Goal: Task Accomplishment & Management: Manage account settings

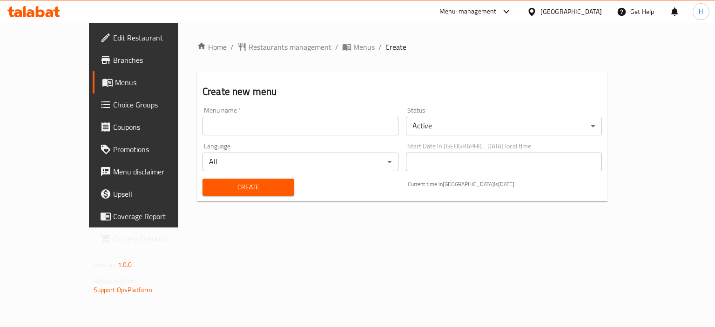
click at [228, 122] on input "text" at bounding box center [301, 126] width 196 height 19
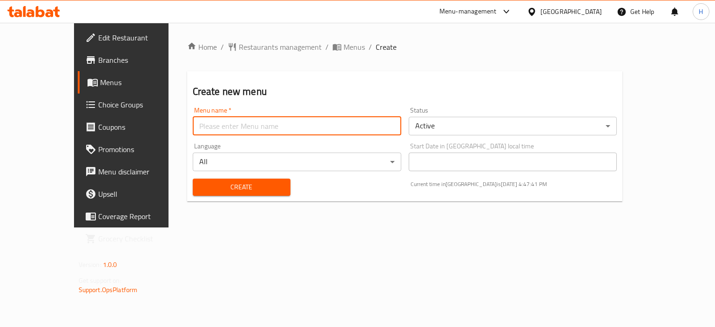
type input "Gazar"
click at [223, 195] on button "Create" at bounding box center [242, 187] width 98 height 17
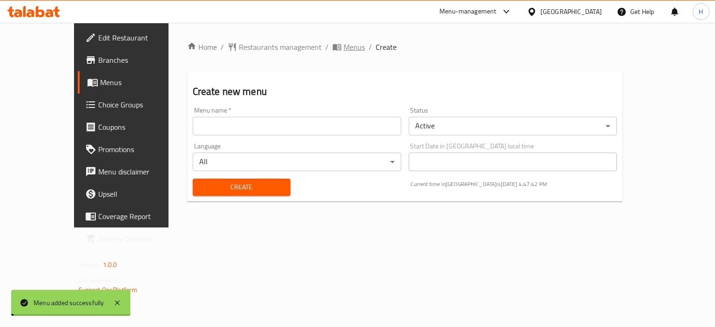
click at [344, 47] on span "Menus" at bounding box center [354, 46] width 21 height 11
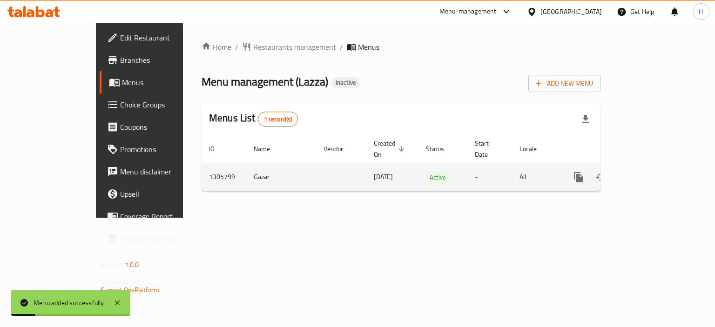
click at [651, 172] on icon "enhanced table" at bounding box center [645, 177] width 11 height 11
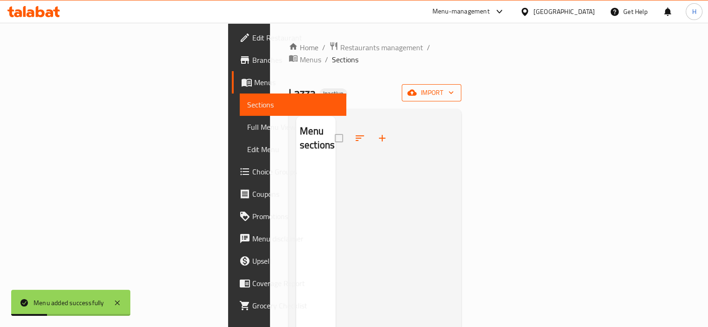
click at [454, 87] on span "import" at bounding box center [431, 93] width 45 height 12
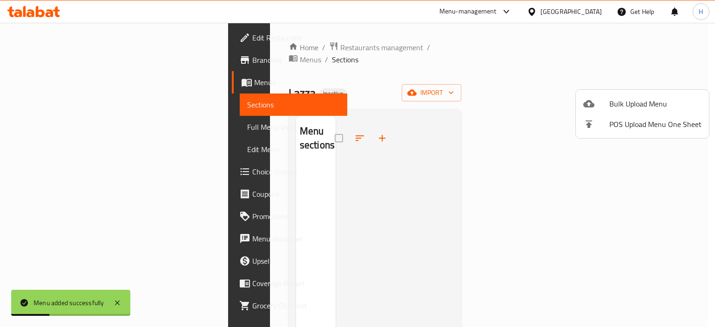
click at [650, 105] on span "Bulk Upload Menu" at bounding box center [655, 103] width 92 height 11
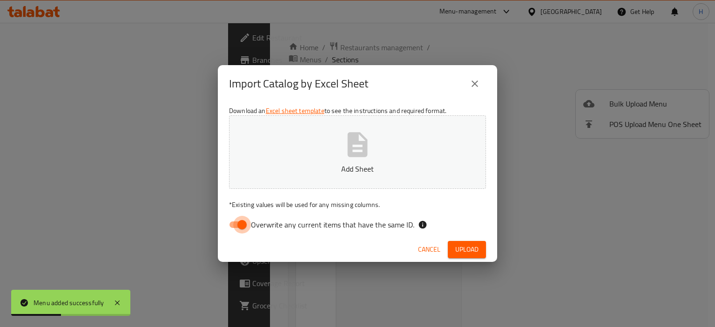
click at [231, 223] on input "Overwrite any current items that have the same ID." at bounding box center [242, 225] width 53 height 18
checkbox input "false"
click at [292, 158] on button "Add Sheet" at bounding box center [357, 152] width 257 height 74
click at [459, 252] on span "Upload" at bounding box center [466, 250] width 23 height 12
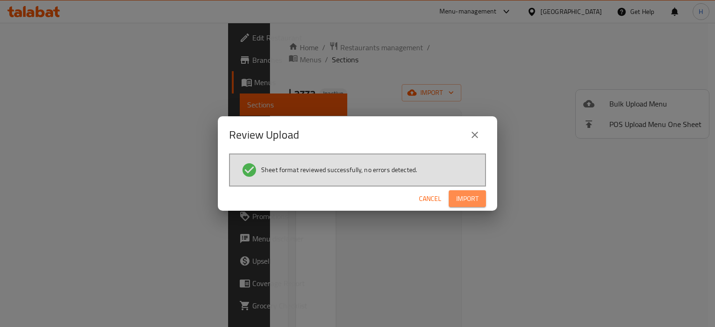
click at [471, 193] on span "Import" at bounding box center [467, 199] width 22 height 12
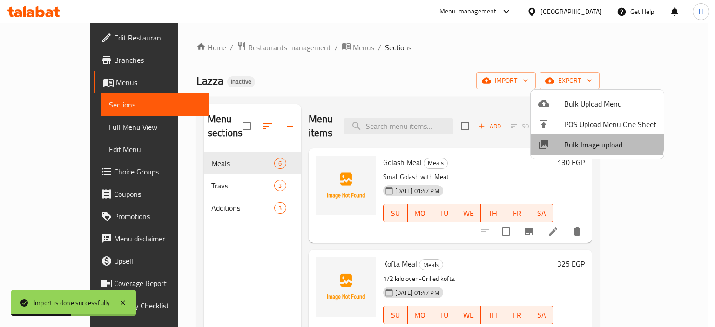
click at [576, 139] on span "Bulk Image upload" at bounding box center [610, 144] width 92 height 11
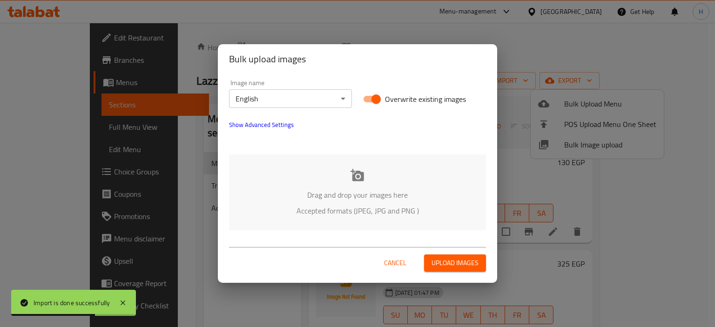
click at [354, 182] on icon at bounding box center [358, 176] width 14 height 14
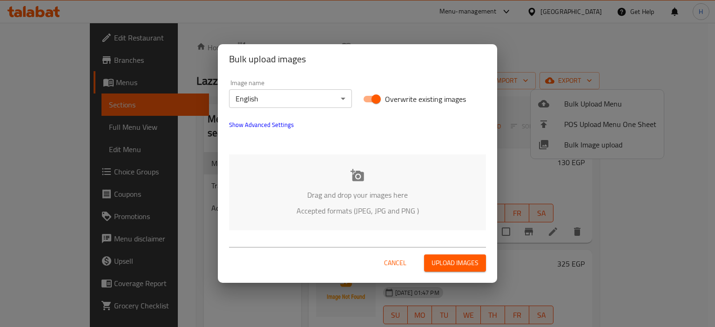
click at [273, 104] on body "​ Menu-management [GEOGRAPHIC_DATA] Get Help H Edit Restaurant Branches Menus S…" at bounding box center [357, 175] width 715 height 304
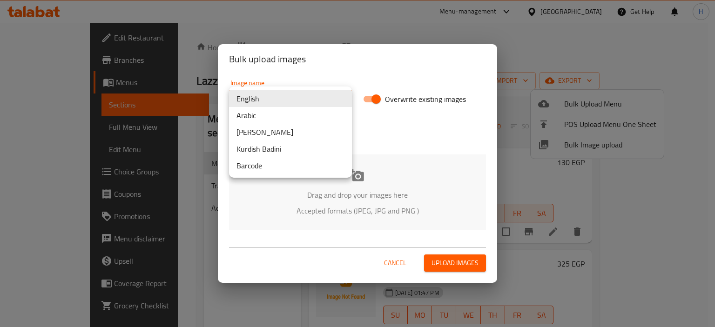
click at [268, 115] on li "Arabic" at bounding box center [290, 115] width 123 height 17
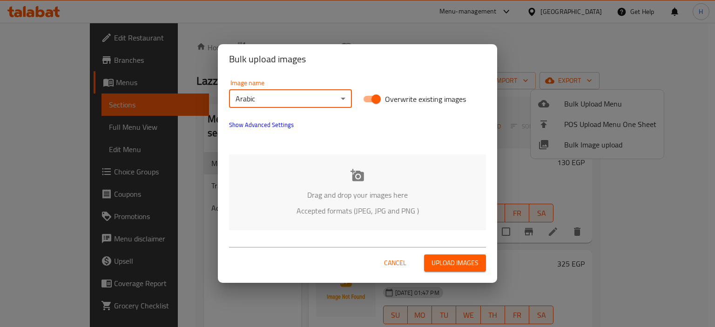
click at [347, 180] on div "Drag and drop your images here Accepted formats (JPEG, JPG and PNG )" at bounding box center [357, 193] width 257 height 76
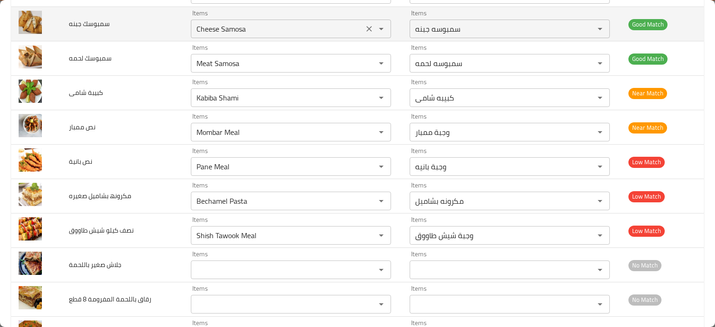
scroll to position [279, 0]
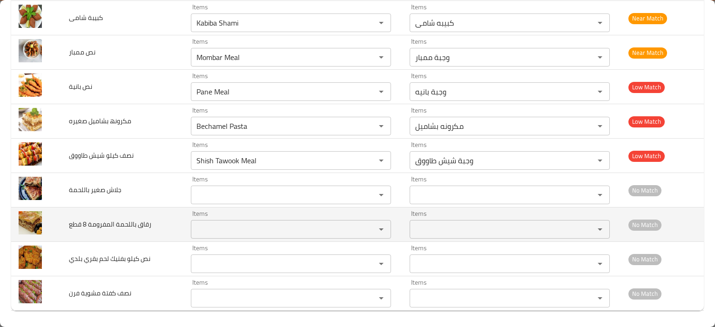
click at [209, 225] on قطع "Items" at bounding box center [277, 229] width 167 height 13
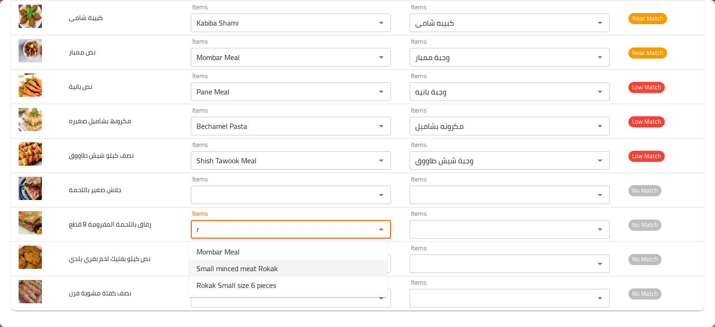
click at [250, 270] on span "Small minced meat Rokak" at bounding box center [236, 268] width 81 height 11
type قطع "Small minced meat Rokak"
type قطع-ar "رقاق باللحمه المفرومه صغير"
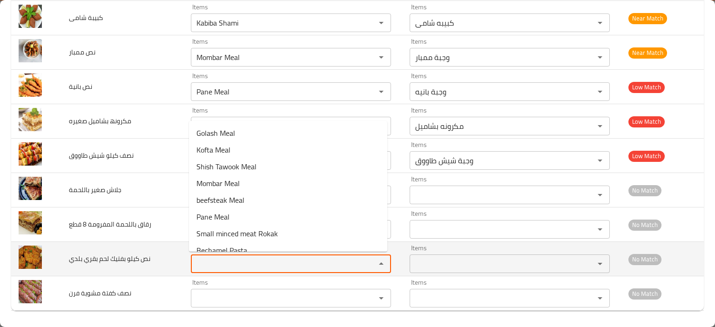
click at [244, 265] on بلدي "Items" at bounding box center [277, 263] width 167 height 13
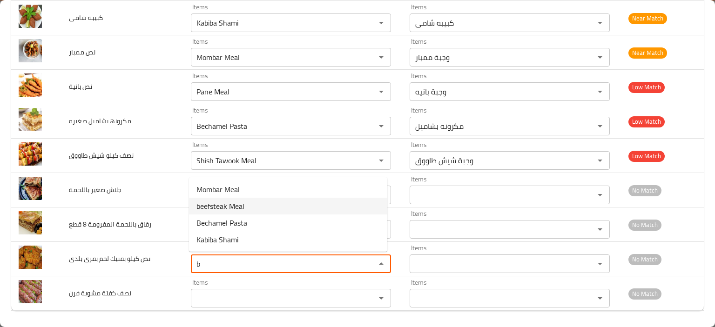
click at [229, 202] on span "beefsteak Meal" at bounding box center [220, 206] width 48 height 11
type بلدي "beefsteak Meal"
type بلدي-ar "وجبة بفتيك"
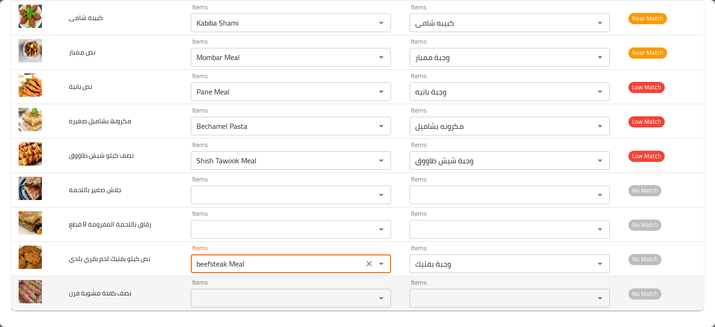
type بلدي "beefsteak Meal"
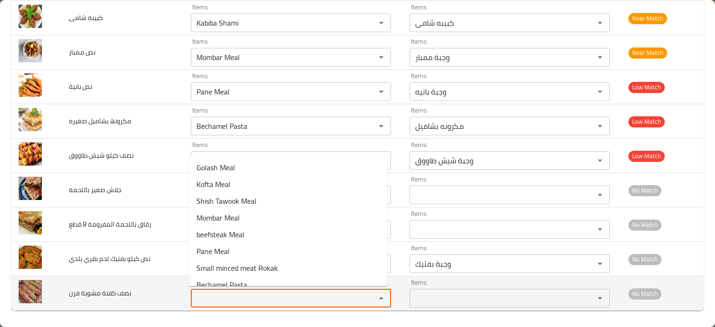
click at [209, 302] on فرن "Items" at bounding box center [277, 298] width 167 height 13
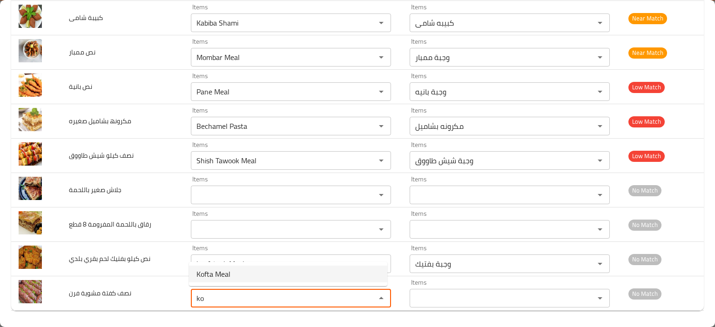
click at [223, 277] on span "Kofta Meal" at bounding box center [213, 274] width 34 height 11
type فرن "Kofta Meal"
type فرن-ar "وجبة كفتة"
type فرن "Kofta Meal"
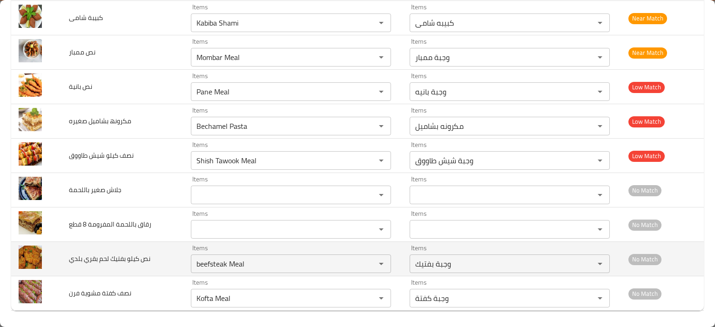
click at [153, 265] on td "نص كیلو بفتیك لحم بقري بلدي" at bounding box center [122, 259] width 122 height 34
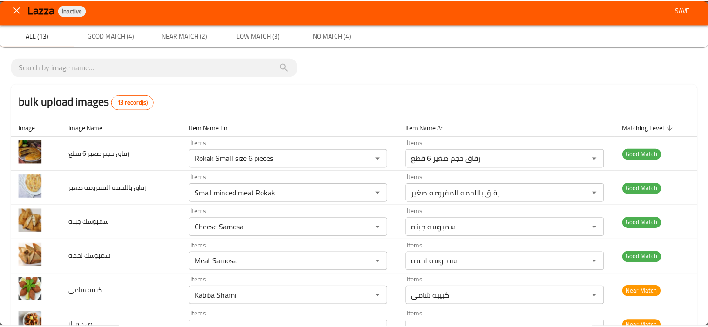
scroll to position [0, 0]
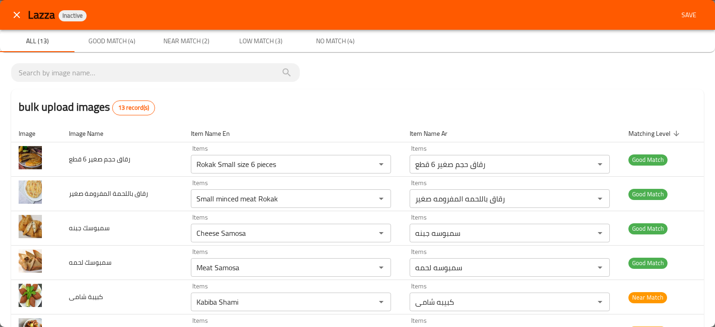
click at [680, 14] on span "Save" at bounding box center [689, 15] width 22 height 12
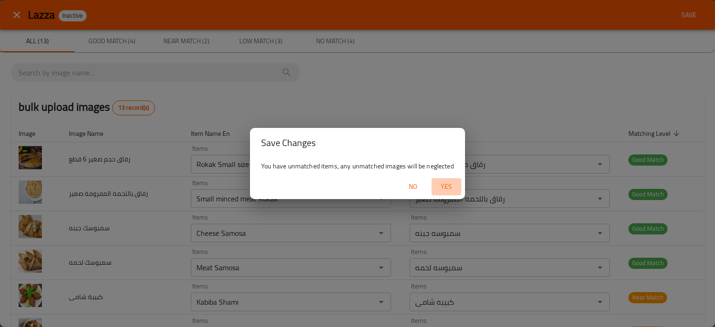
click at [449, 189] on span "Yes" at bounding box center [446, 187] width 22 height 12
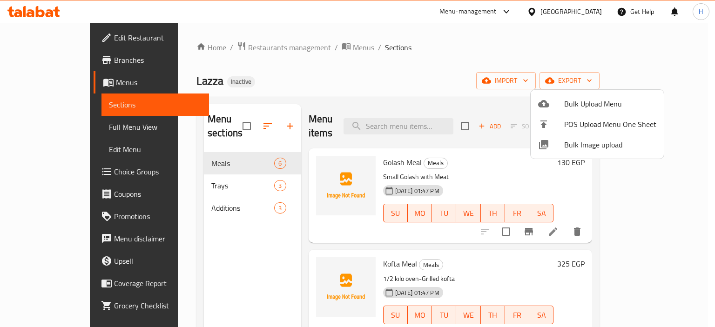
click at [404, 124] on div at bounding box center [357, 163] width 715 height 327
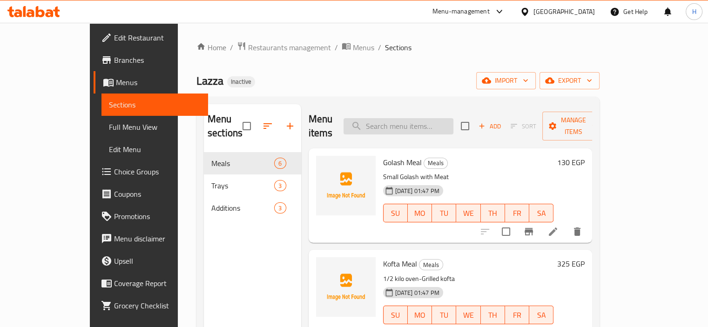
click at [405, 118] on input "search" at bounding box center [399, 126] width 110 height 16
paste input "Small minced meat Rokak"
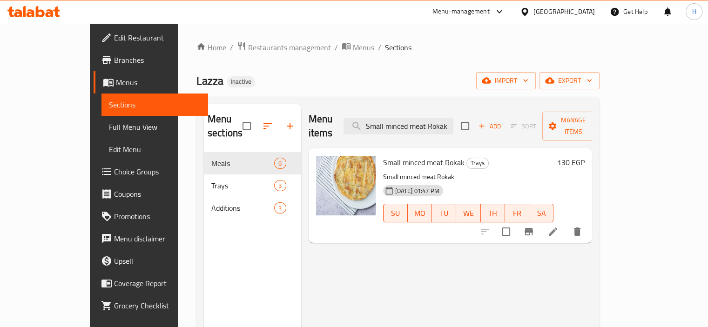
type input "Small minced meat Rokak"
click at [557, 228] on icon at bounding box center [553, 232] width 8 height 8
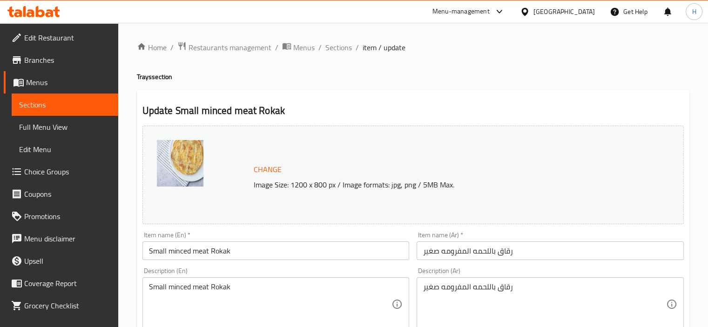
click at [457, 286] on textarea "رقاق باللحمه المفرومه صغير" at bounding box center [544, 305] width 243 height 44
paste textarea "بقات من الرقاق الطري المحشو باللحم المفروم، مخبوزة"
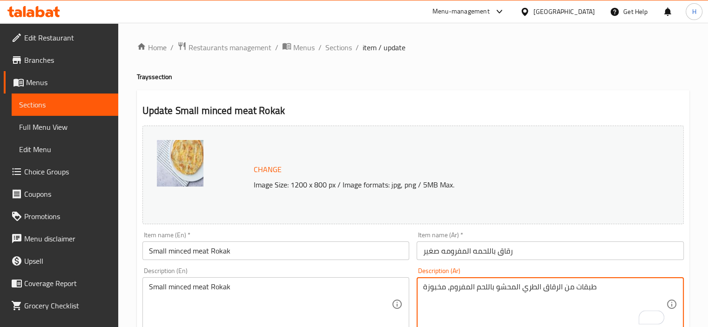
type textarea "طبقات من الرقاق الطري المحشو باللحم المفروم، مخبوزة"
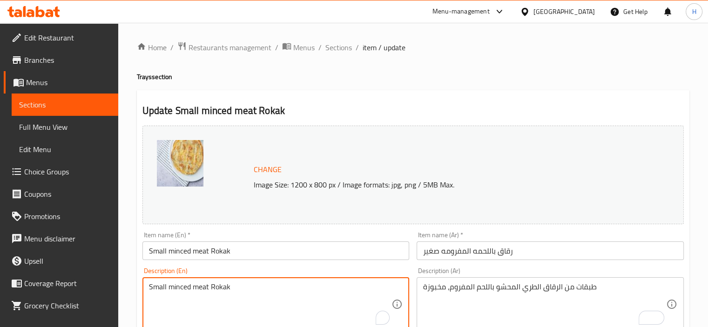
paste textarea "Layers of soft filo pastry filled with minced meat, baked"
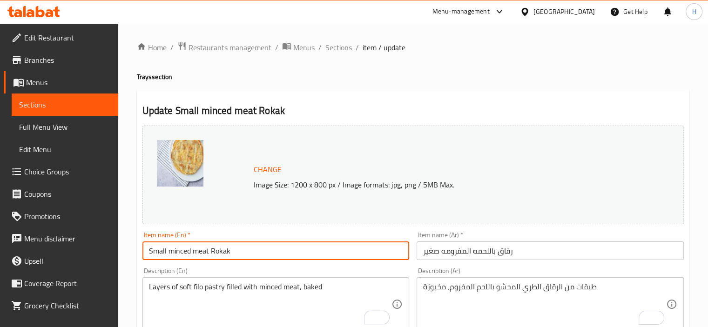
click at [220, 250] on input "Small minced meat Rokak" at bounding box center [275, 251] width 267 height 19
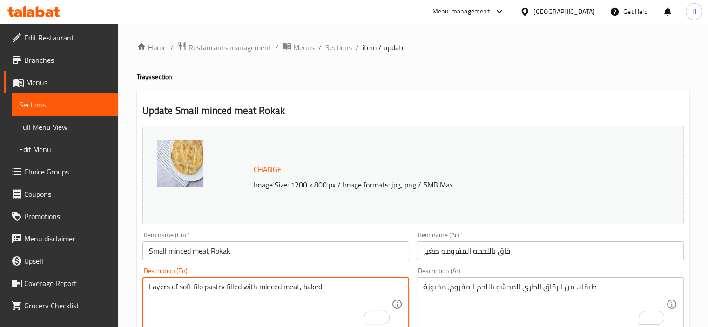
drag, startPoint x: 223, startPoint y: 286, endPoint x: 193, endPoint y: 286, distance: 30.3
paste textarea "Rokak"
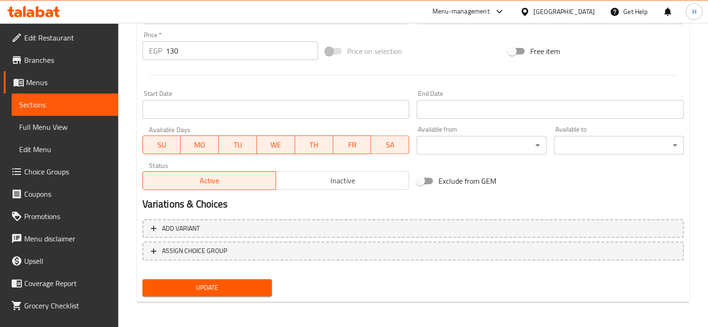
type textarea "Layers of soft Rokak filled with minced meat, baked"
click at [243, 287] on span "Update" at bounding box center [207, 288] width 115 height 12
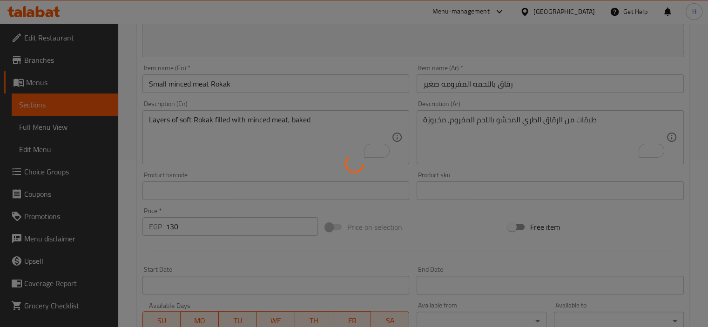
scroll to position [64, 0]
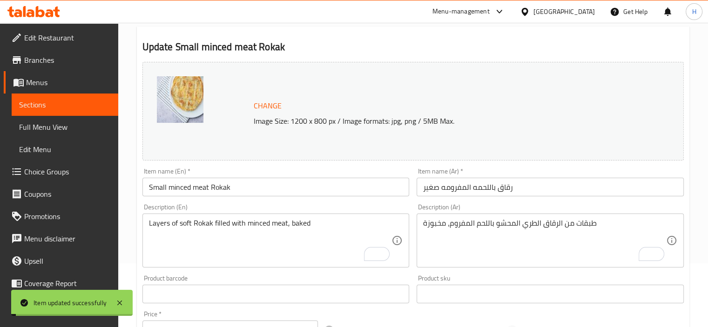
click at [195, 185] on input "Small minced meat Rokak" at bounding box center [275, 187] width 267 height 19
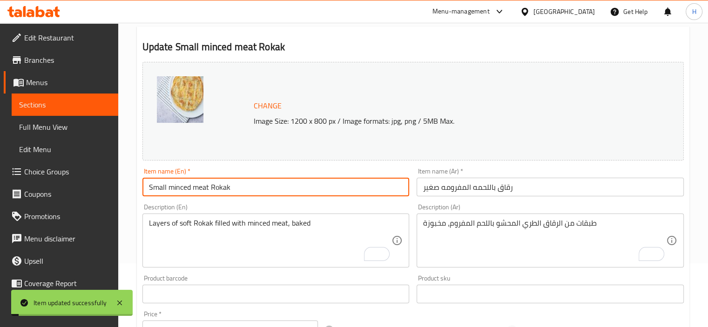
click at [195, 185] on input "Small minced meat Rokak" at bounding box center [275, 187] width 267 height 19
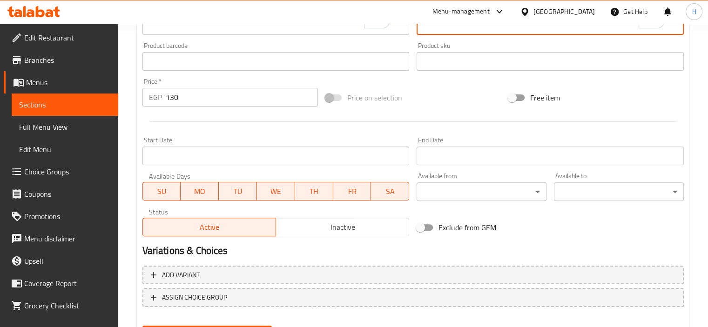
scroll to position [343, 0]
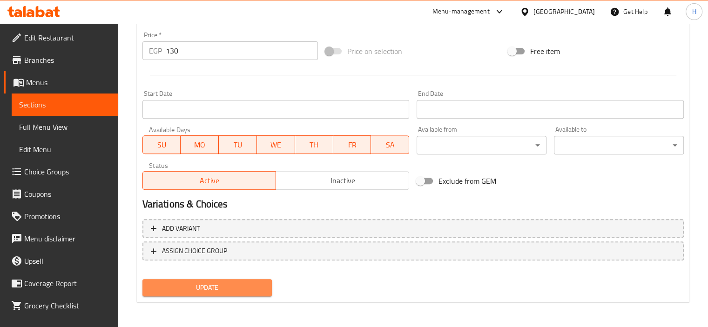
click at [223, 289] on span "Update" at bounding box center [207, 288] width 115 height 12
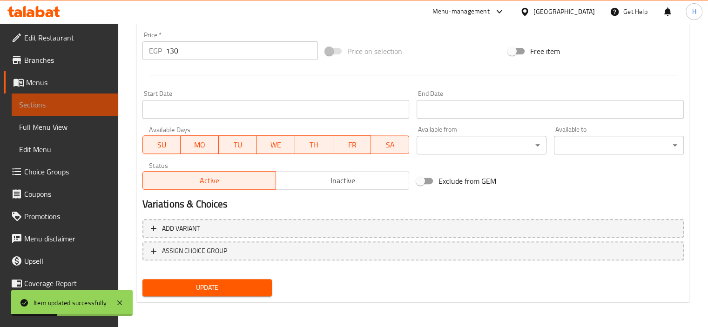
click at [88, 108] on span "Sections" at bounding box center [65, 104] width 92 height 11
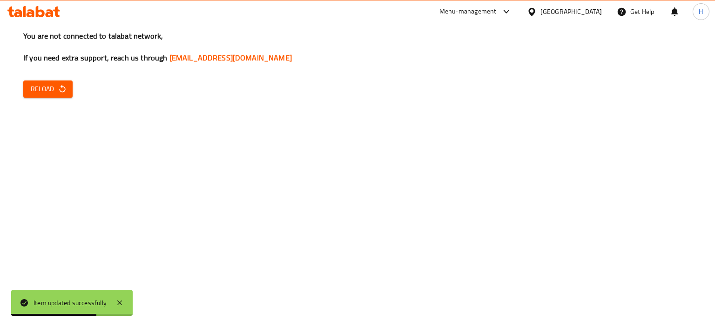
click at [68, 94] on button "Reload" at bounding box center [47, 89] width 49 height 17
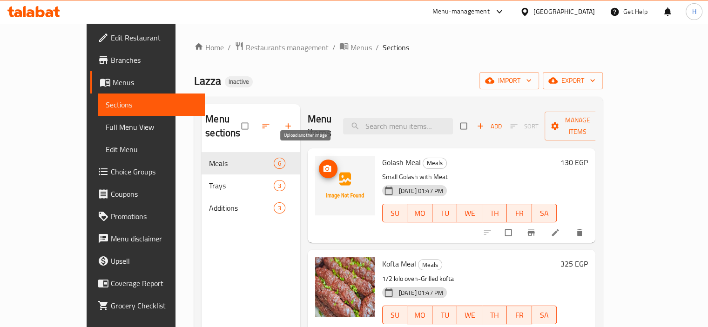
click at [323, 165] on icon "upload picture" at bounding box center [327, 168] width 8 height 7
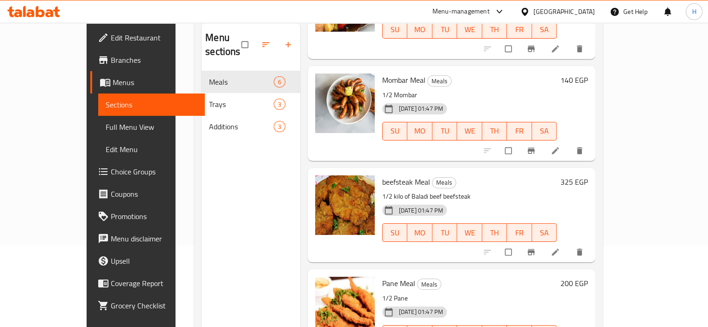
scroll to position [37, 0]
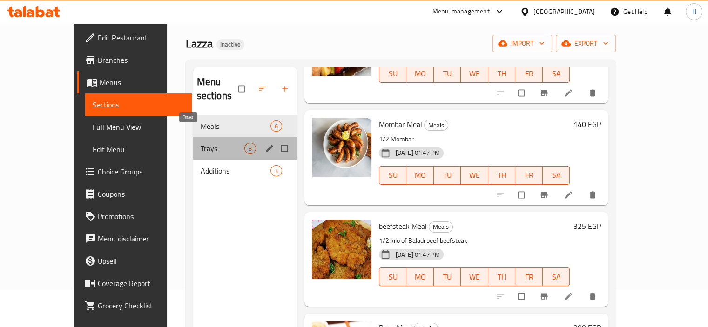
click at [201, 143] on span "Trays" at bounding box center [223, 148] width 44 height 11
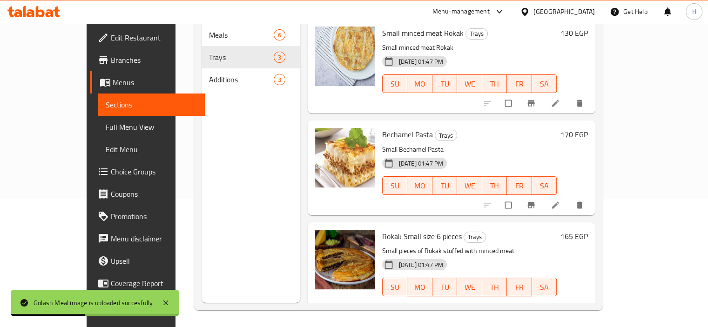
scroll to position [130, 0]
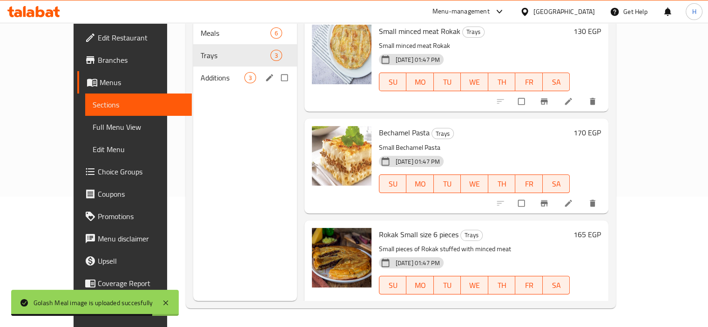
click at [201, 72] on span "Additions" at bounding box center [223, 77] width 44 height 11
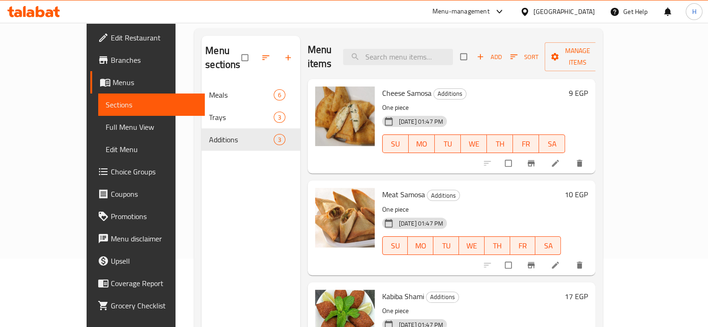
scroll to position [130, 0]
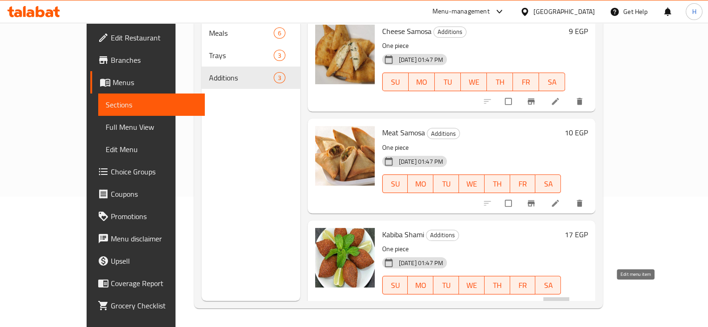
click at [560, 300] on icon at bounding box center [555, 304] width 9 height 9
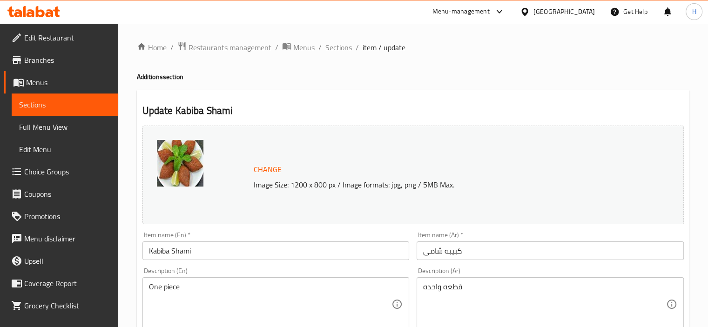
click at [201, 253] on input "Kabiba Shami" at bounding box center [275, 251] width 267 height 19
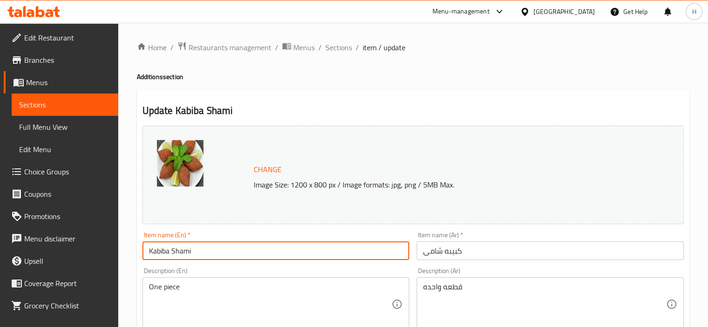
paste input "Kobeba"
click at [160, 248] on input "Kabiba Shami Kobeba" at bounding box center [275, 251] width 267 height 19
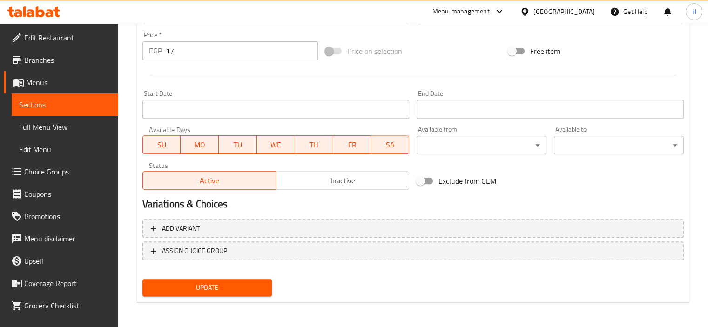
type input "Shami Kobeba"
click at [196, 279] on button "Update" at bounding box center [207, 287] width 130 height 17
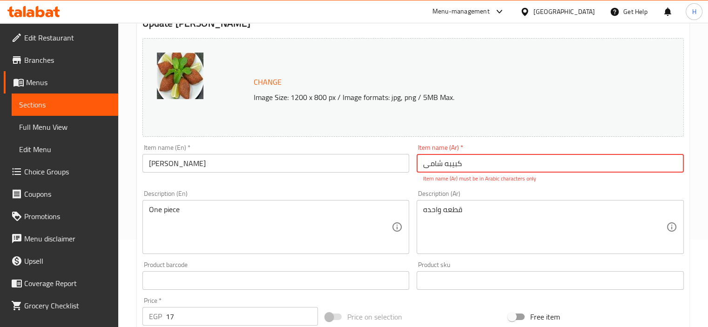
click at [453, 167] on input "کبیبه شامی" at bounding box center [550, 163] width 267 height 19
click at [428, 166] on input "كبيبة شامی" at bounding box center [550, 163] width 267 height 19
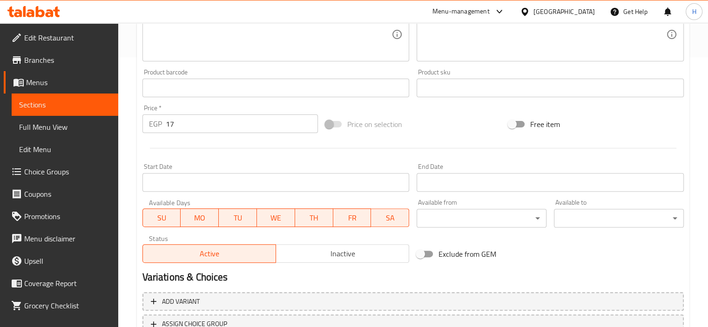
scroll to position [343, 0]
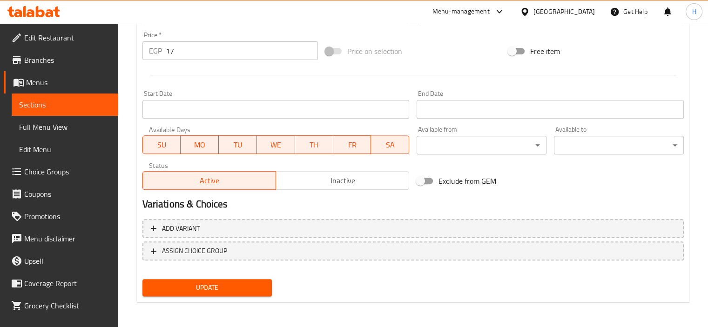
type input "كبيبة شامي"
click at [234, 278] on div "Update" at bounding box center [207, 288] width 137 height 25
click at [236, 284] on span "Update" at bounding box center [207, 288] width 115 height 12
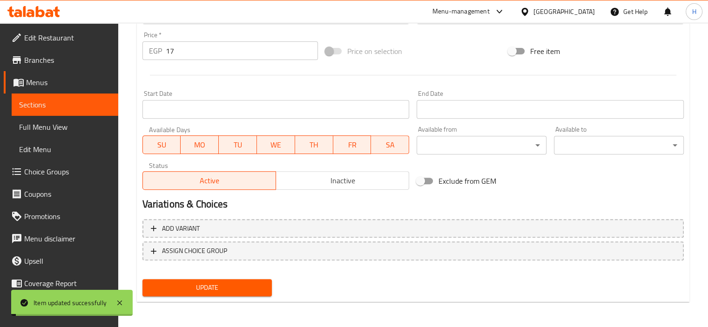
click at [80, 123] on span "Full Menu View" at bounding box center [65, 127] width 92 height 11
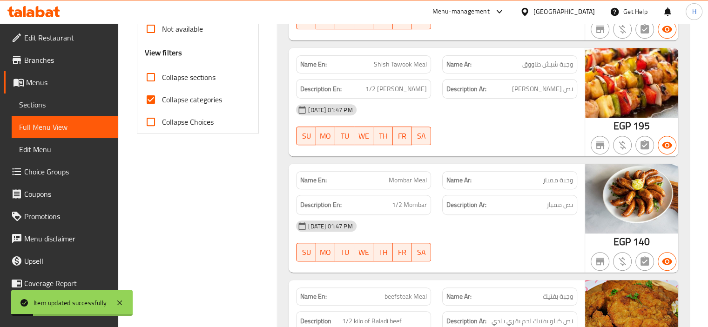
click at [213, 100] on span "Collapse categories" at bounding box center [192, 99] width 60 height 11
click at [162, 100] on input "Collapse categories" at bounding box center [151, 99] width 22 height 22
checkbox input "false"
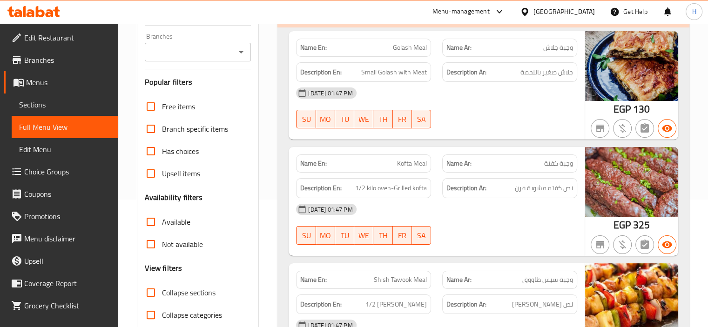
scroll to position [65, 0]
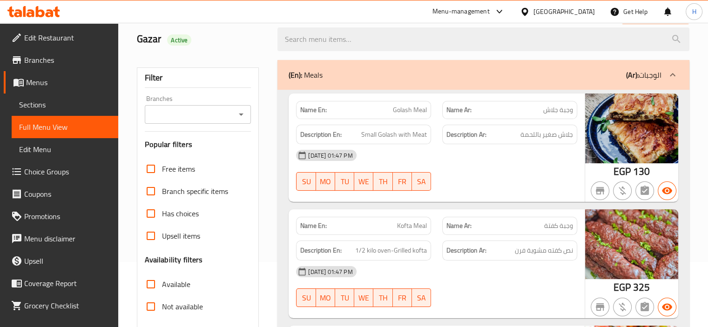
click at [446, 72] on div "(En): Meals (Ar): الوجبات" at bounding box center [475, 74] width 373 height 11
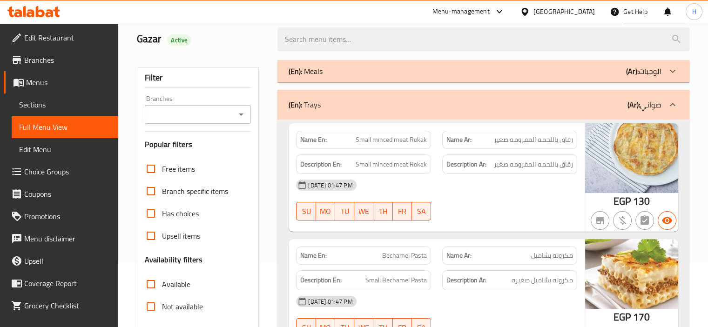
click at [401, 137] on span "Small minced meat Rokak" at bounding box center [391, 140] width 71 height 10
copy span "Small minced meat Rokak"
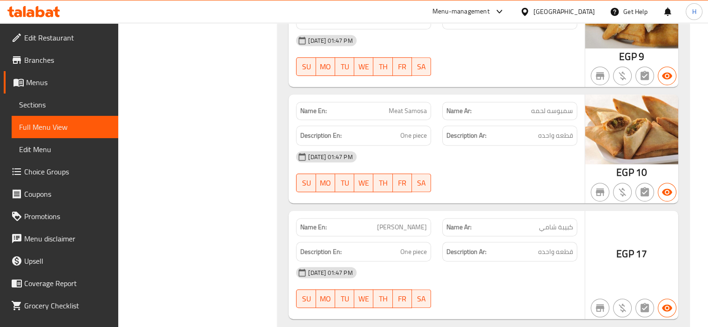
scroll to position [624, 0]
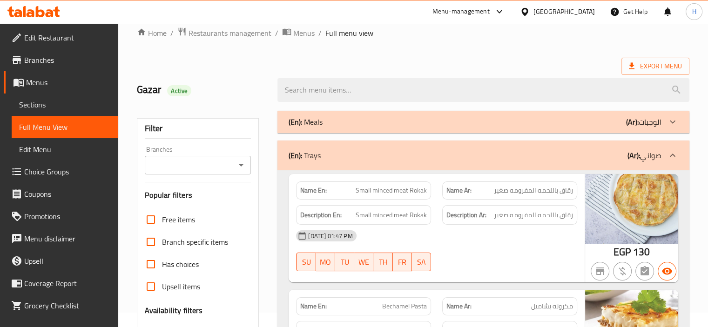
scroll to position [0, 0]
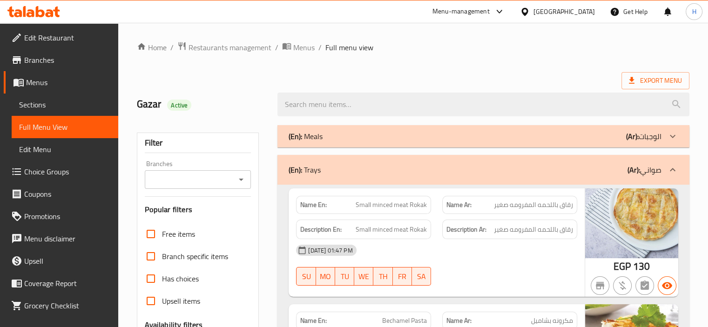
click at [339, 141] on div "(En): Meals (Ar): الوجبات" at bounding box center [475, 136] width 373 height 11
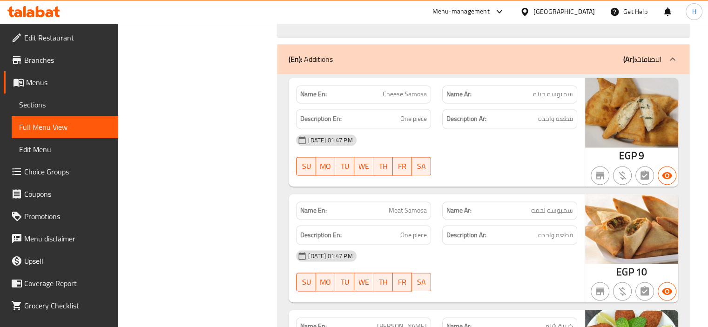
scroll to position [1378, 0]
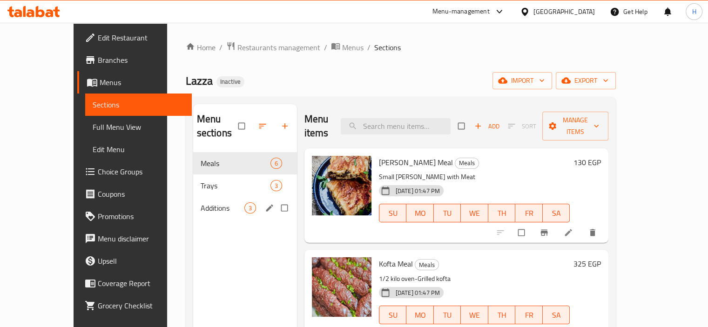
click at [207, 203] on span "Additions" at bounding box center [223, 208] width 44 height 11
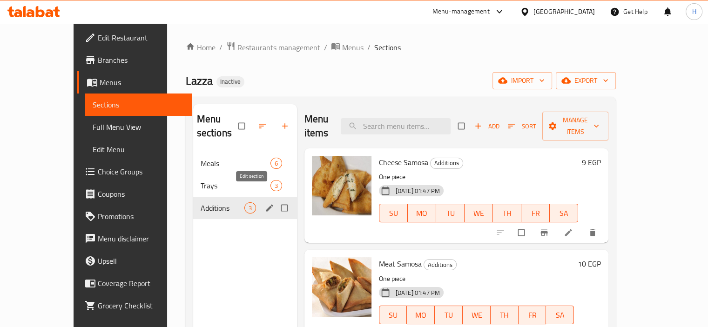
click at [265, 203] on icon "edit" at bounding box center [269, 207] width 9 height 9
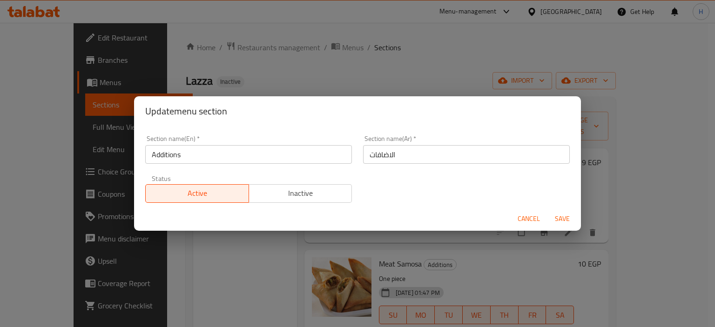
click at [189, 153] on input "Additions" at bounding box center [248, 154] width 207 height 19
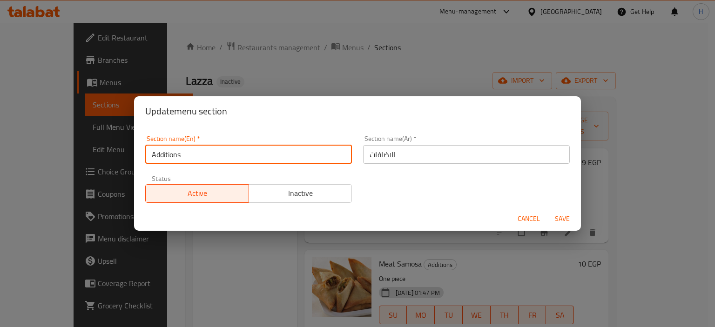
click at [156, 154] on input "Additions" at bounding box center [248, 154] width 207 height 19
type input "E"
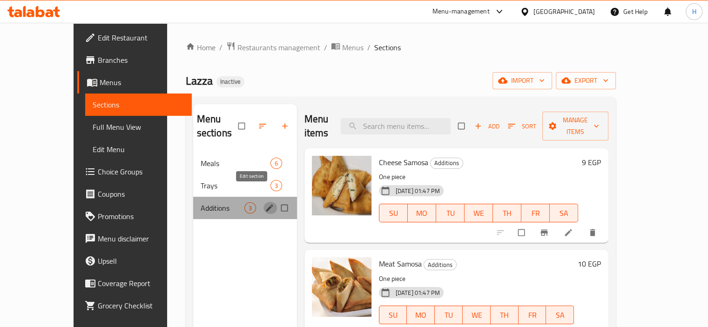
click at [266, 204] on icon "edit" at bounding box center [269, 207] width 7 height 7
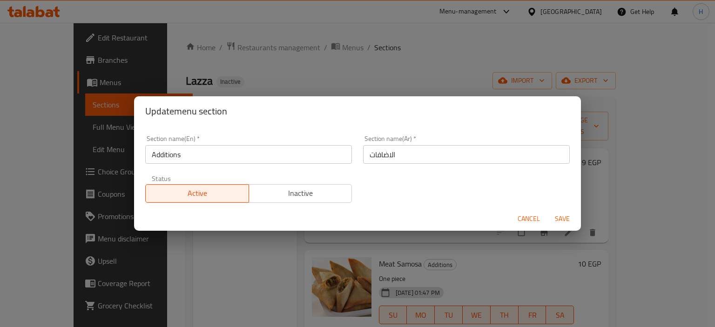
click at [160, 158] on input "Additions" at bounding box center [248, 154] width 207 height 19
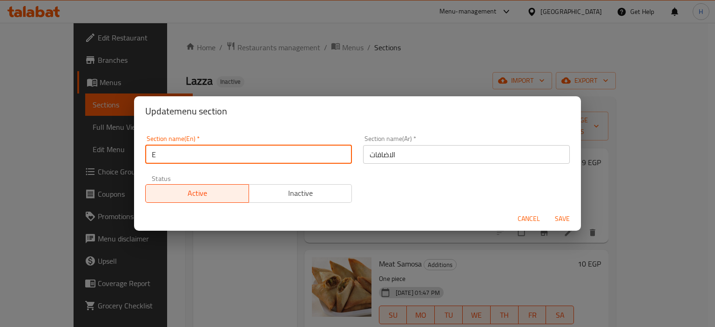
type input "Ex"
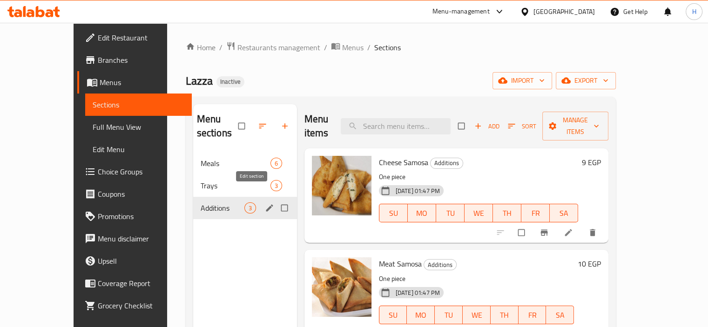
click at [265, 203] on icon "edit" at bounding box center [269, 207] width 9 height 9
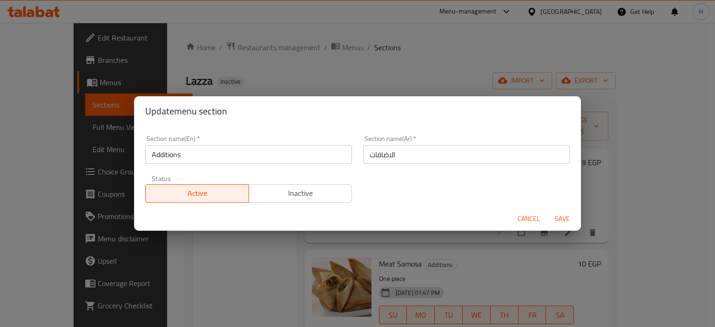
click at [170, 151] on input "Additions" at bounding box center [248, 154] width 207 height 19
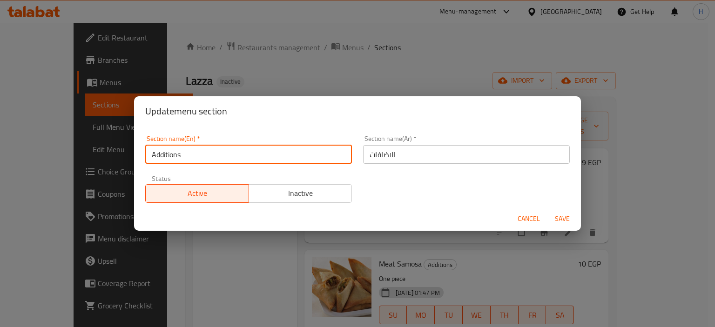
click at [170, 151] on input "Additions" at bounding box center [248, 154] width 207 height 19
type input "Extras"
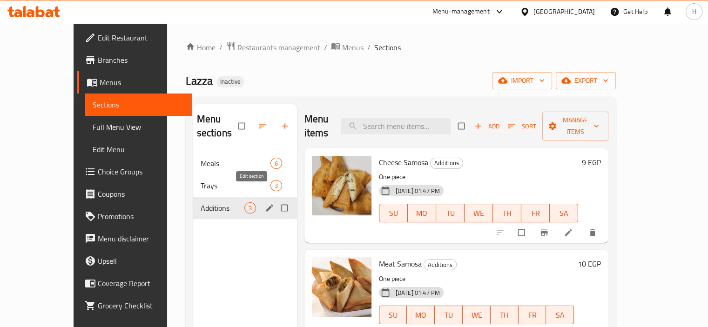
click at [266, 204] on icon "edit" at bounding box center [269, 207] width 7 height 7
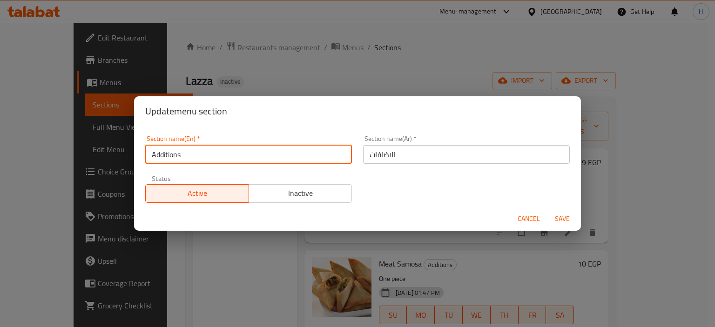
click at [165, 152] on input "Additions" at bounding box center [248, 154] width 207 height 19
type input "Ext"
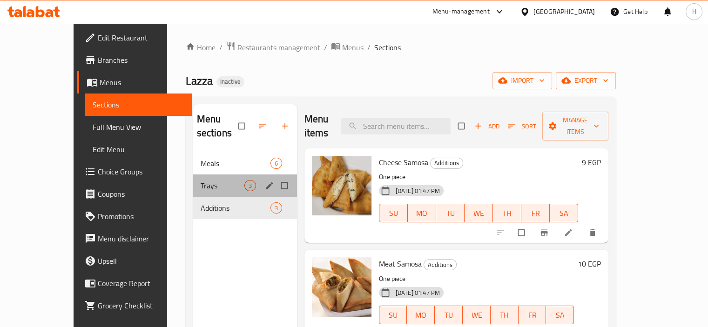
click at [210, 181] on div "Trays 3" at bounding box center [245, 186] width 104 height 22
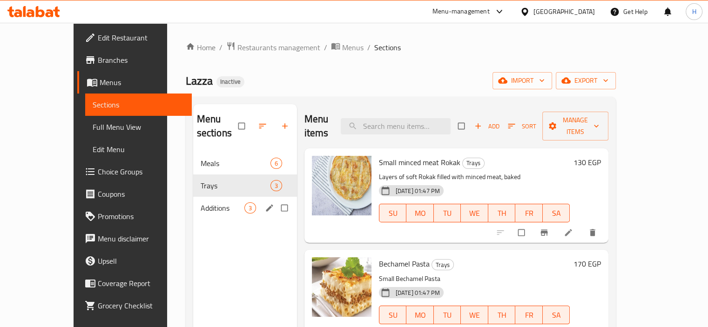
click at [266, 204] on icon "edit" at bounding box center [269, 207] width 7 height 7
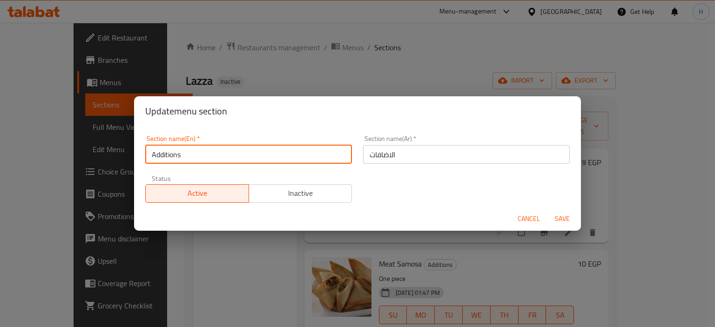
click at [166, 159] on input "Additions" at bounding box center [248, 154] width 207 height 19
click at [171, 154] on input "AddiEions" at bounding box center [248, 154] width 207 height 19
type input "Ex"
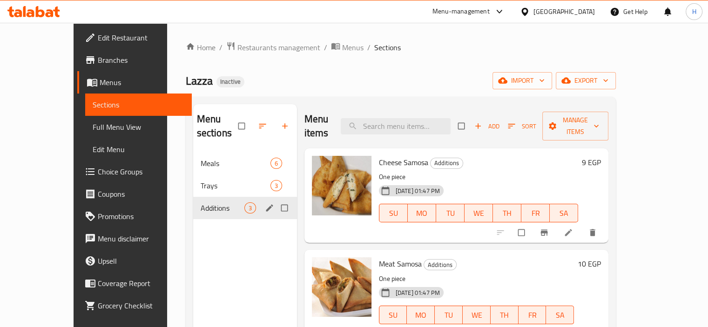
click at [243, 197] on div "Additions 3" at bounding box center [245, 208] width 104 height 22
click at [265, 203] on icon "edit" at bounding box center [269, 207] width 9 height 9
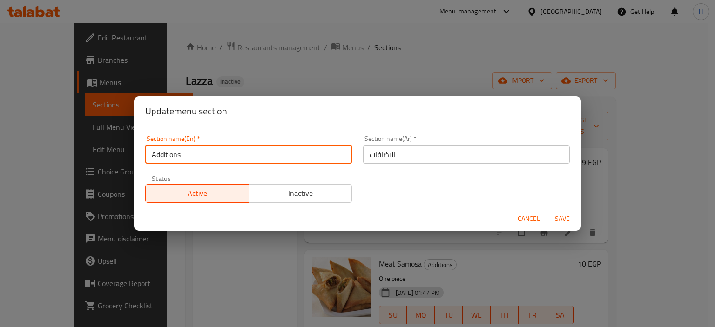
drag, startPoint x: 190, startPoint y: 155, endPoint x: 126, endPoint y: 155, distance: 64.2
click at [126, 155] on div "Update menu section Section name(En)   * Additions Section name(En) * Section n…" at bounding box center [357, 163] width 715 height 327
type input "Extra"
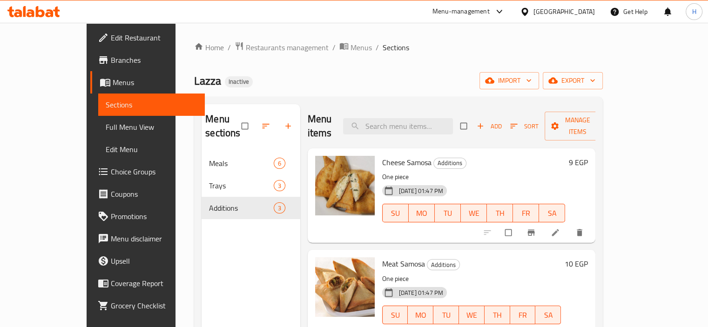
scroll to position [1, 0]
click at [560, 227] on icon at bounding box center [555, 231] width 9 height 9
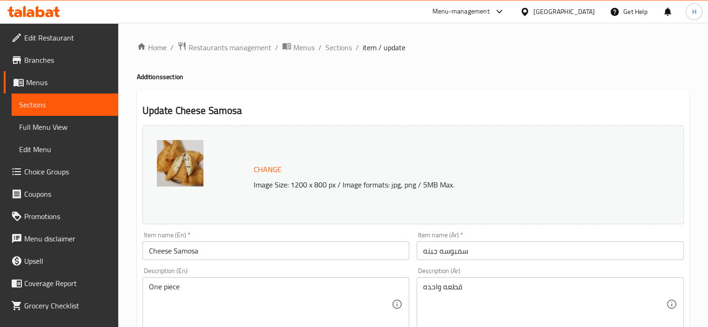
click at [184, 248] on input "Cheese Samosa" at bounding box center [275, 251] width 267 height 19
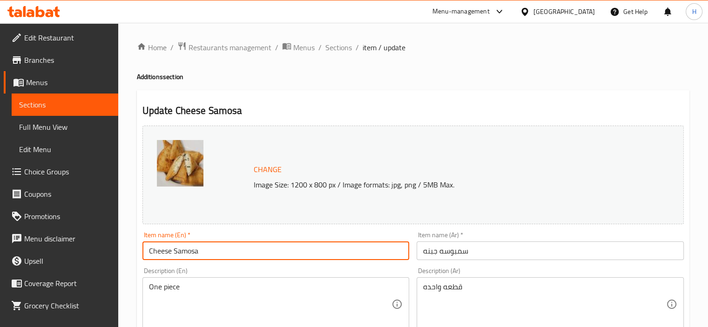
click at [184, 248] on input "Cheese Samosa" at bounding box center [275, 251] width 267 height 19
paste input "bousek"
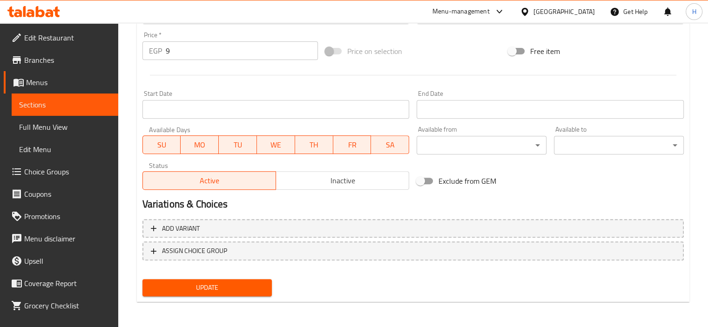
type input "Cheese Sambousek"
click at [212, 279] on button "Update" at bounding box center [207, 287] width 130 height 17
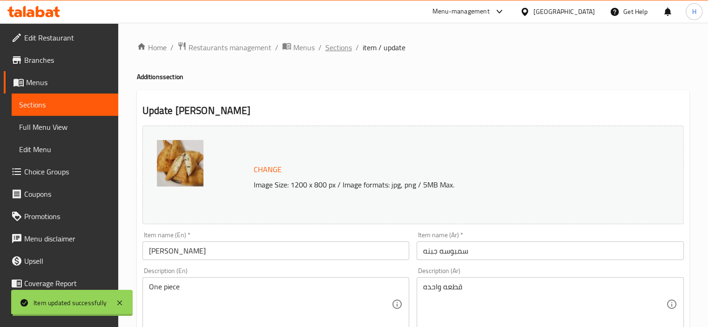
click at [338, 47] on span "Sections" at bounding box center [338, 47] width 27 height 11
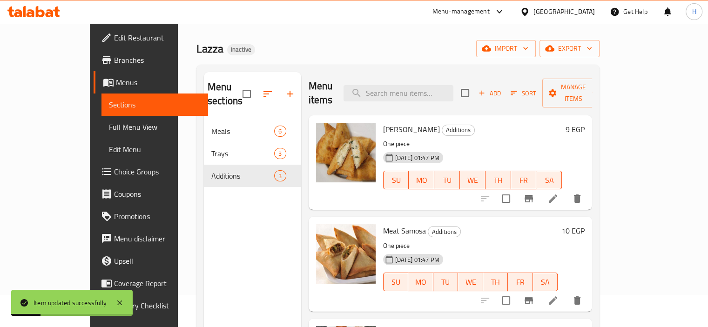
scroll to position [47, 0]
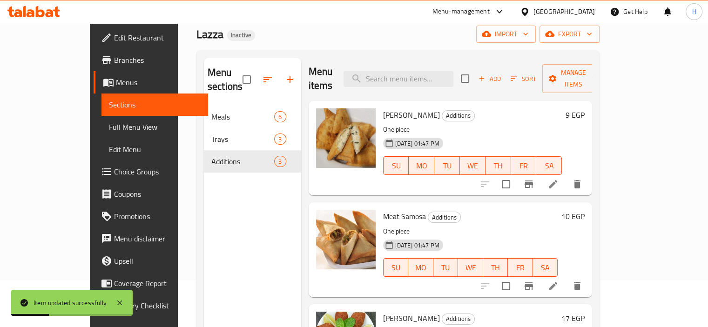
click at [566, 278] on li at bounding box center [553, 286] width 26 height 17
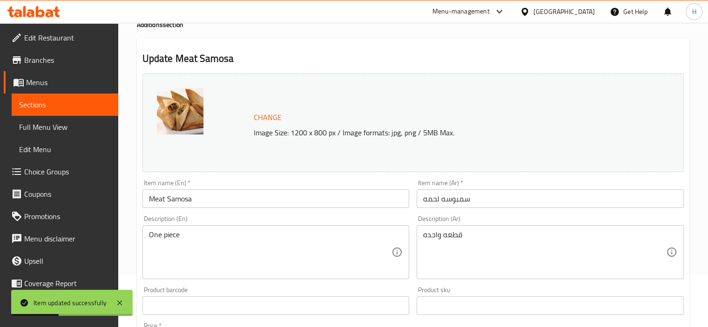
scroll to position [93, 0]
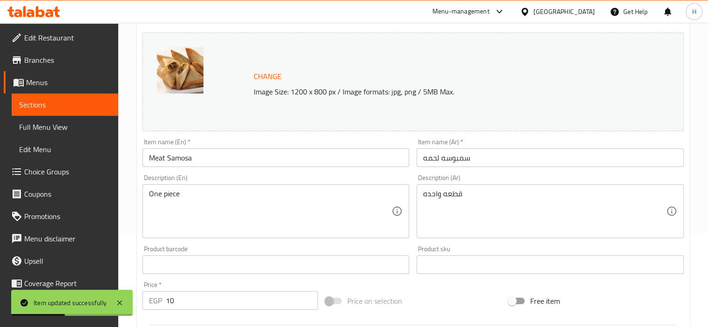
click at [185, 156] on input "Meat Samosa" at bounding box center [275, 158] width 267 height 19
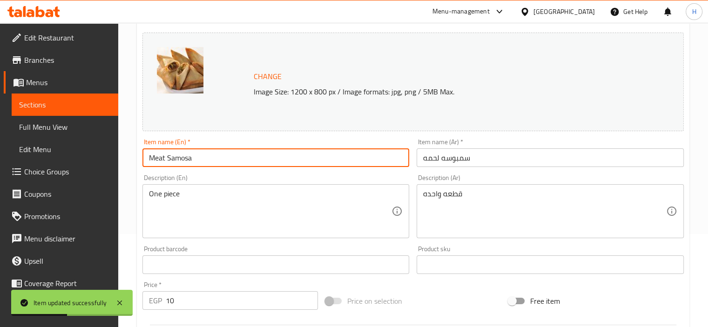
click at [185, 156] on input "Meat Samosa" at bounding box center [275, 158] width 267 height 19
paste input "bousek"
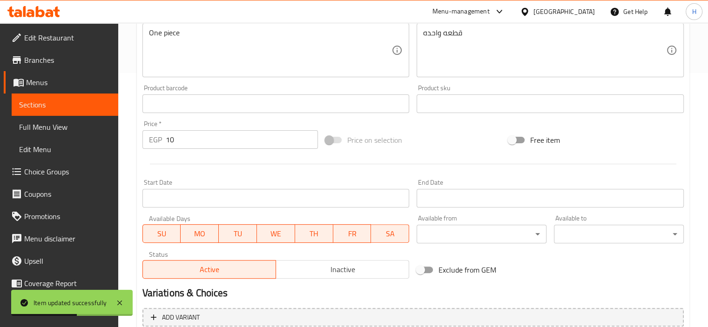
scroll to position [343, 0]
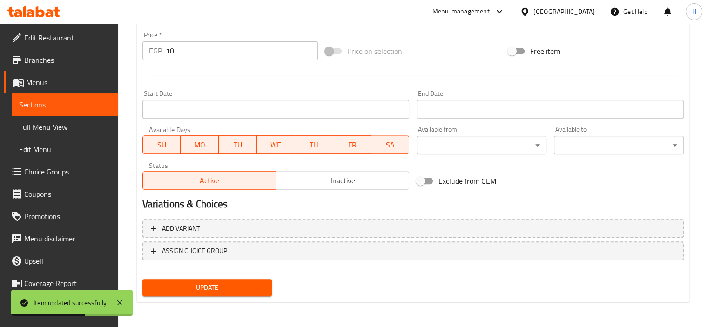
type input "Meat Sambousek"
click at [238, 287] on span "Update" at bounding box center [207, 288] width 115 height 12
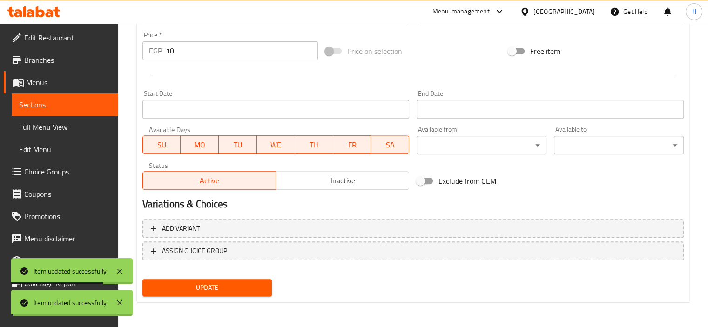
click at [80, 106] on span "Sections" at bounding box center [65, 104] width 92 height 11
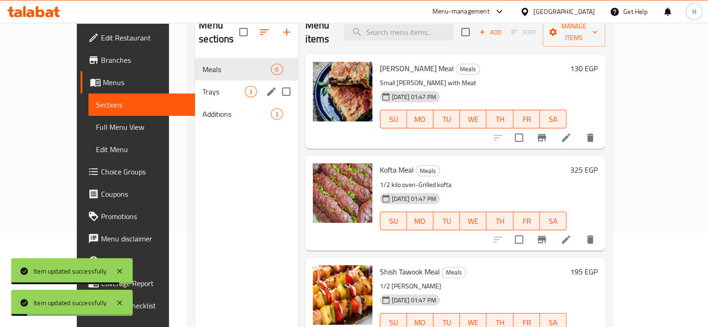
scroll to position [37, 0]
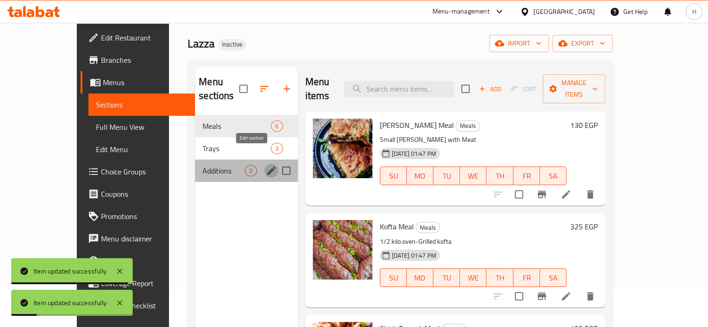
click at [266, 165] on icon "edit" at bounding box center [271, 170] width 11 height 11
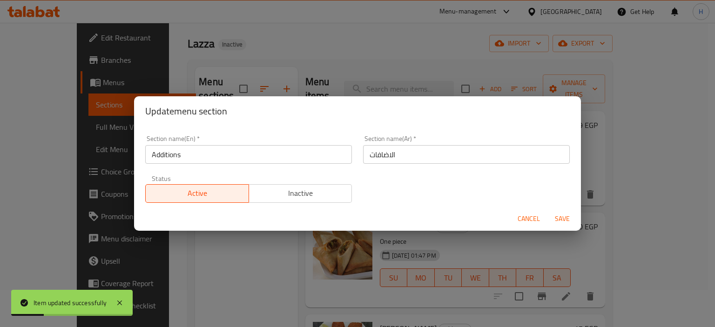
click at [175, 163] on input "Additions" at bounding box center [248, 154] width 207 height 19
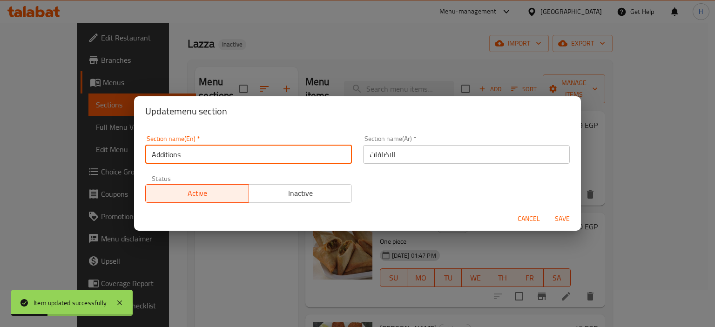
click at [175, 163] on input "Additions" at bounding box center [248, 154] width 207 height 19
type input "Extras"
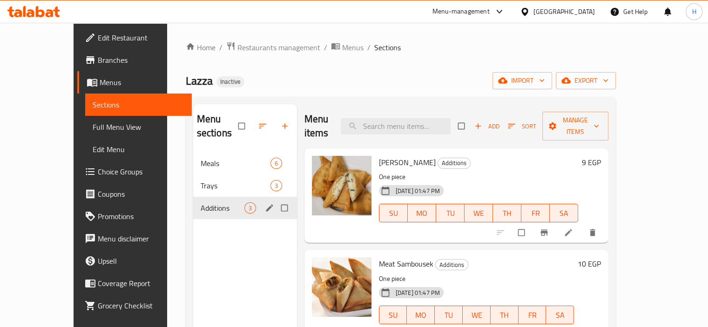
click at [265, 203] on icon "edit" at bounding box center [269, 207] width 9 height 9
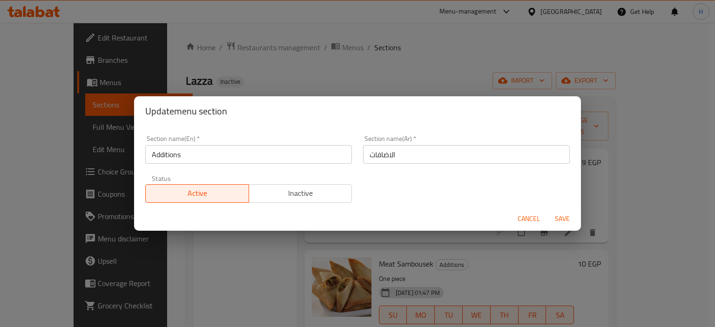
click at [166, 160] on input "Additions" at bounding box center [248, 154] width 207 height 19
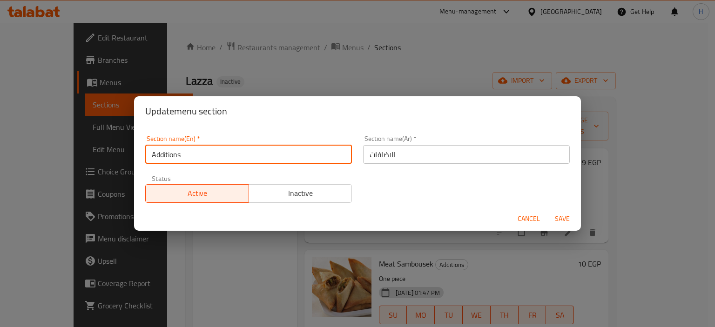
click at [166, 160] on input "Additions" at bounding box center [248, 154] width 207 height 19
type input "Extras"
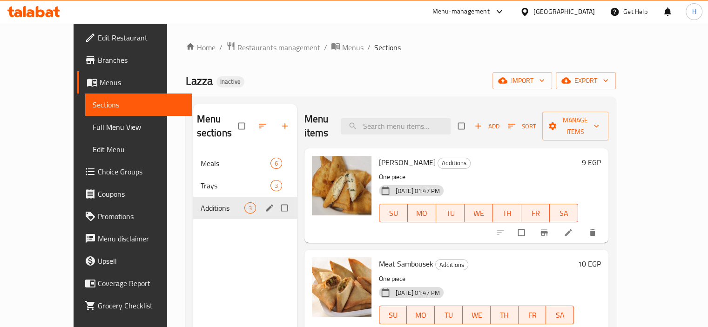
click at [265, 203] on icon "edit" at bounding box center [269, 207] width 9 height 9
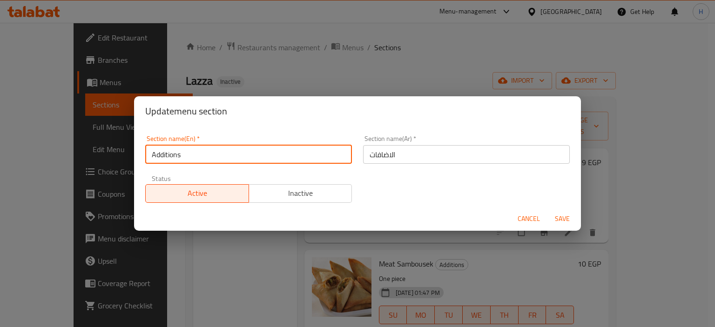
drag, startPoint x: 177, startPoint y: 155, endPoint x: 138, endPoint y: 152, distance: 39.2
click at [140, 152] on div "Section name(En)   * Additions Section name(En) *" at bounding box center [249, 150] width 218 height 40
type input "Extras"
click at [570, 221] on span "Save" at bounding box center [562, 219] width 22 height 12
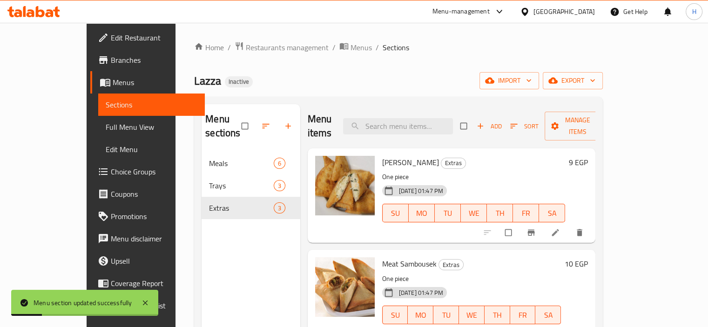
click at [106, 128] on span "Full Menu View" at bounding box center [152, 127] width 92 height 11
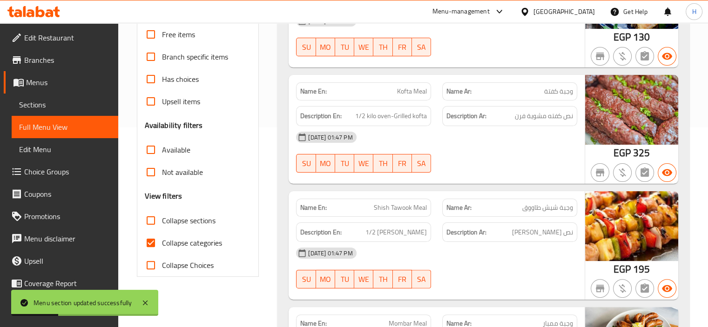
scroll to position [233, 0]
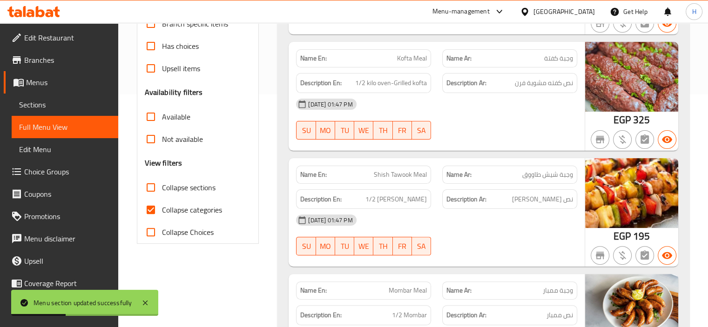
click at [198, 215] on span "Collapse categories" at bounding box center [192, 209] width 60 height 11
click at [162, 215] on input "Collapse categories" at bounding box center [151, 210] width 22 height 22
checkbox input "false"
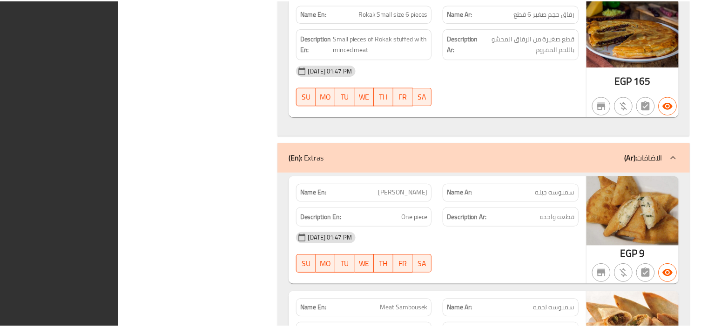
scroll to position [1389, 0]
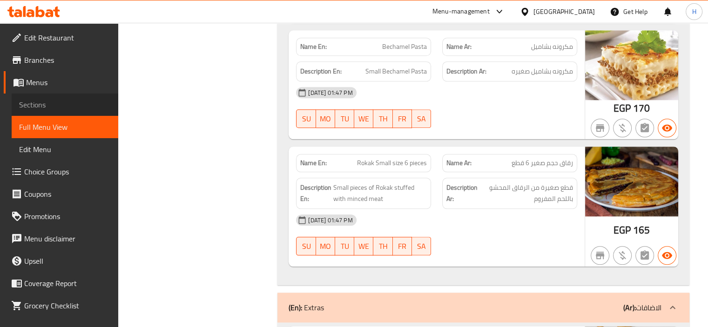
click at [100, 108] on span "Sections" at bounding box center [65, 104] width 92 height 11
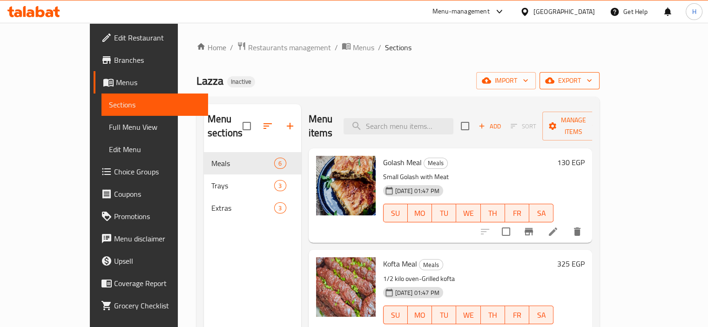
click at [592, 80] on span "export" at bounding box center [569, 81] width 45 height 12
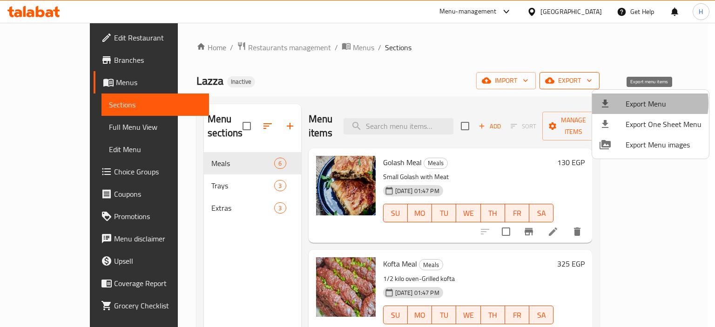
click at [637, 103] on span "Export Menu" at bounding box center [664, 103] width 76 height 11
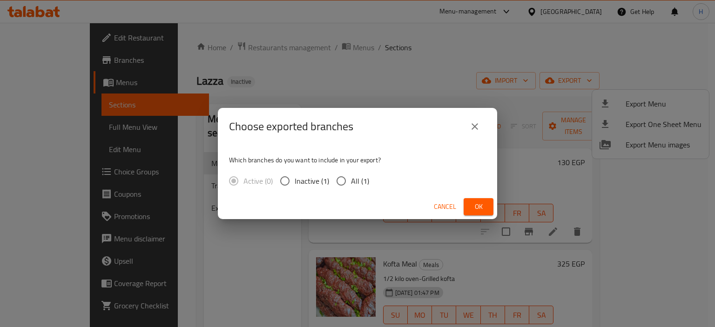
click at [343, 183] on input "All (1)" at bounding box center [341, 181] width 20 height 20
radio input "true"
click at [479, 206] on span "Ok" at bounding box center [478, 207] width 15 height 12
